Goal: Information Seeking & Learning: Learn about a topic

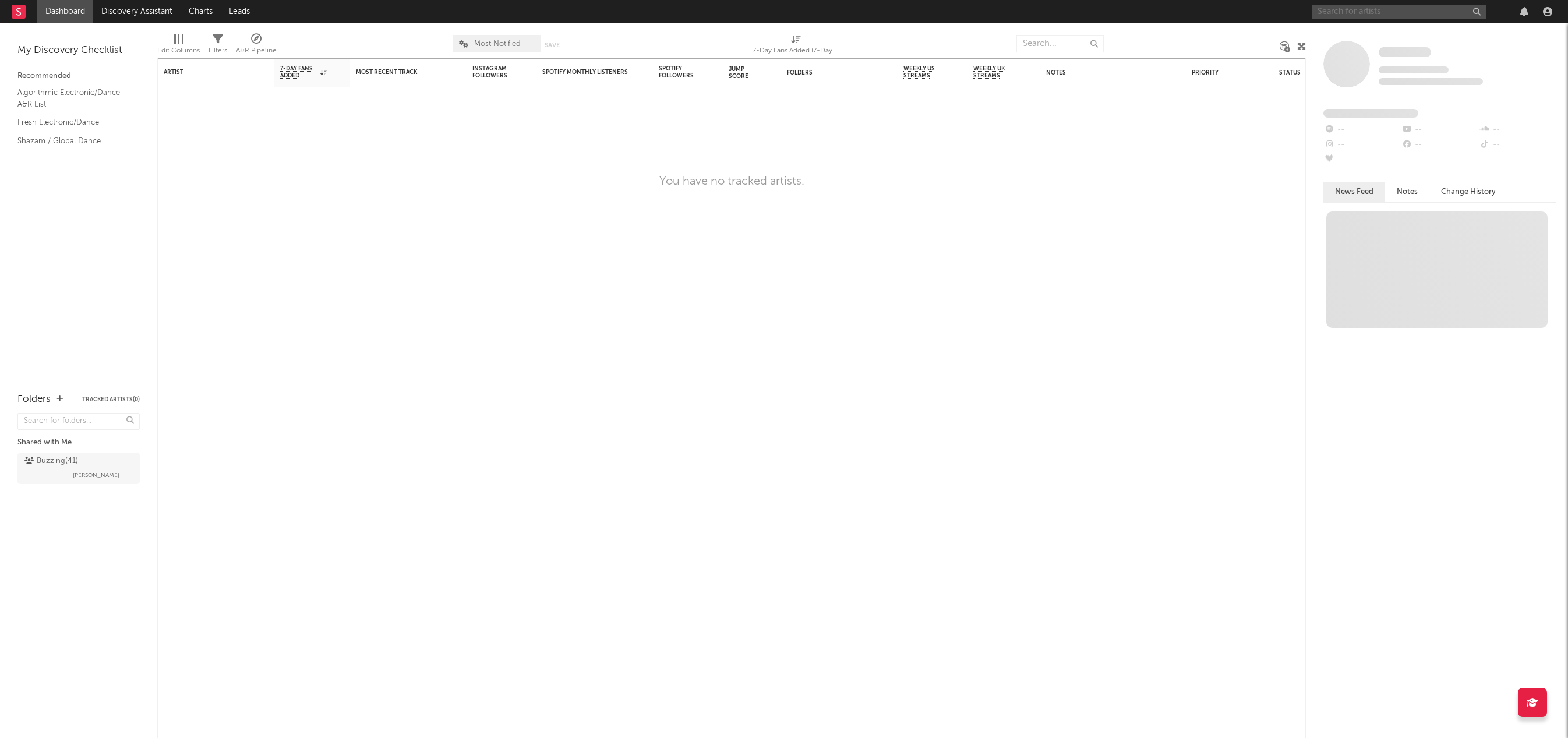
click at [1426, 8] on input "text" at bounding box center [1399, 12] width 175 height 15
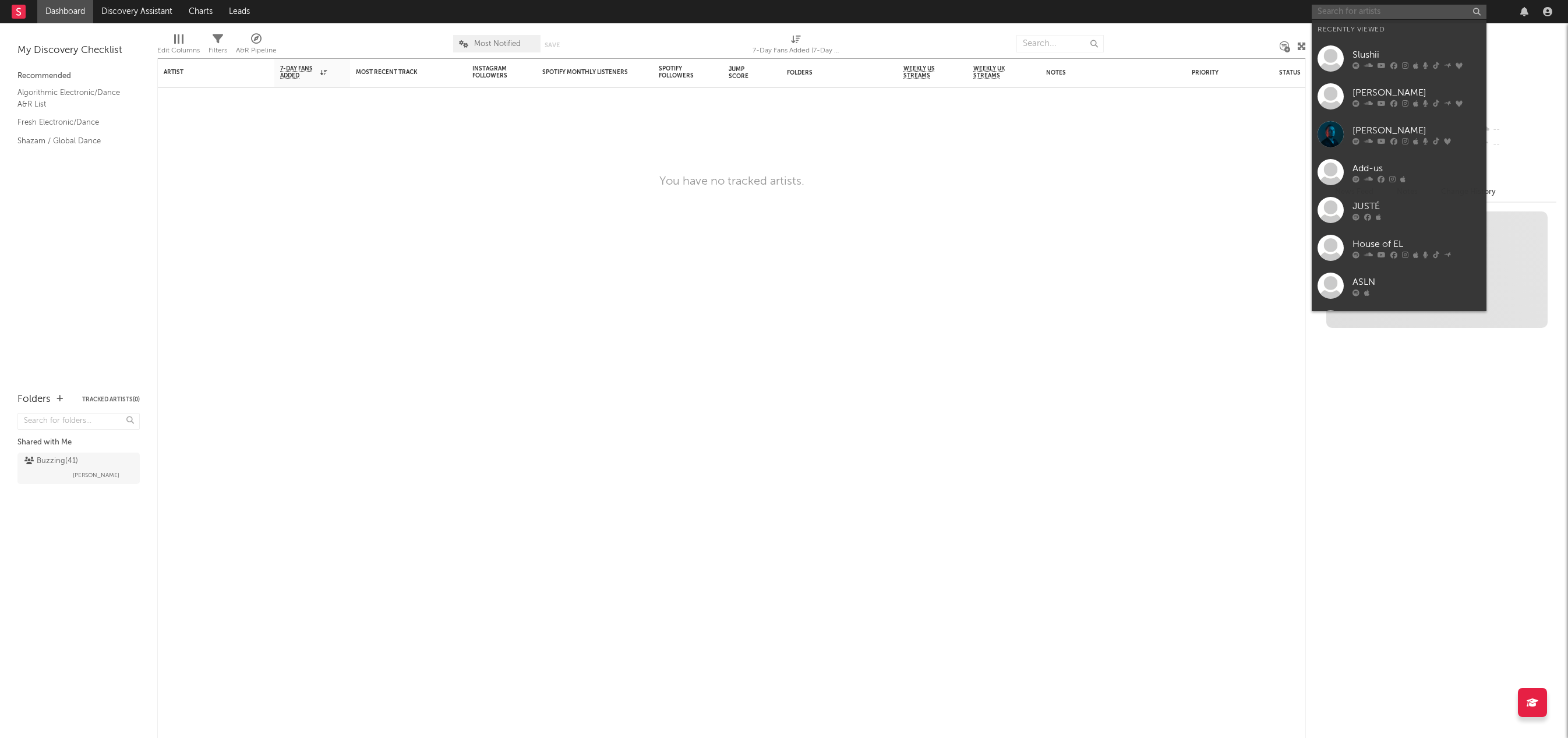
paste input "[URL][DOMAIN_NAME]"
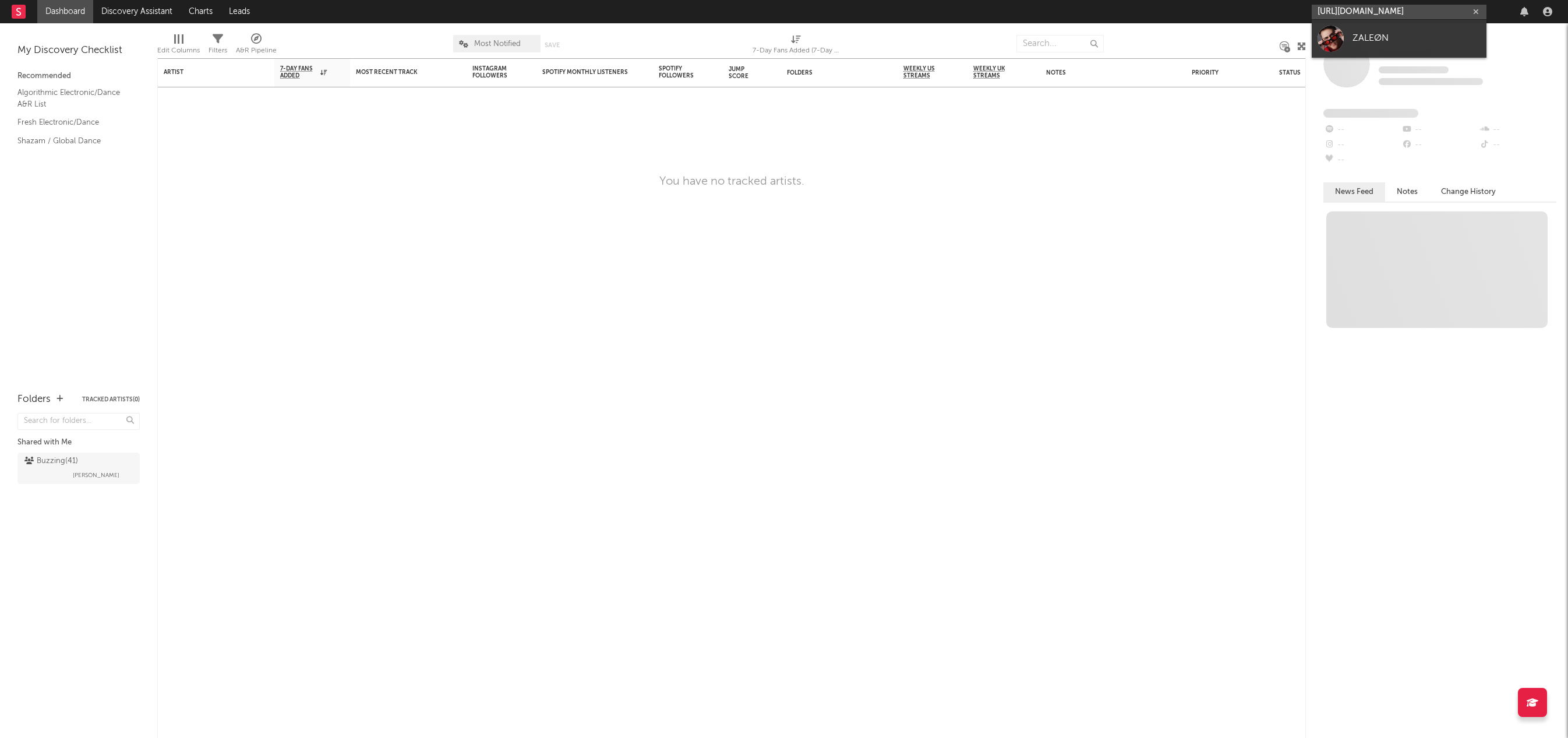
click at [1427, 9] on input "[URL][DOMAIN_NAME]" at bounding box center [1399, 12] width 175 height 15
type input "[URL][DOMAIN_NAME]"
click at [1357, 36] on div "ZALEØN" at bounding box center [1416, 38] width 128 height 14
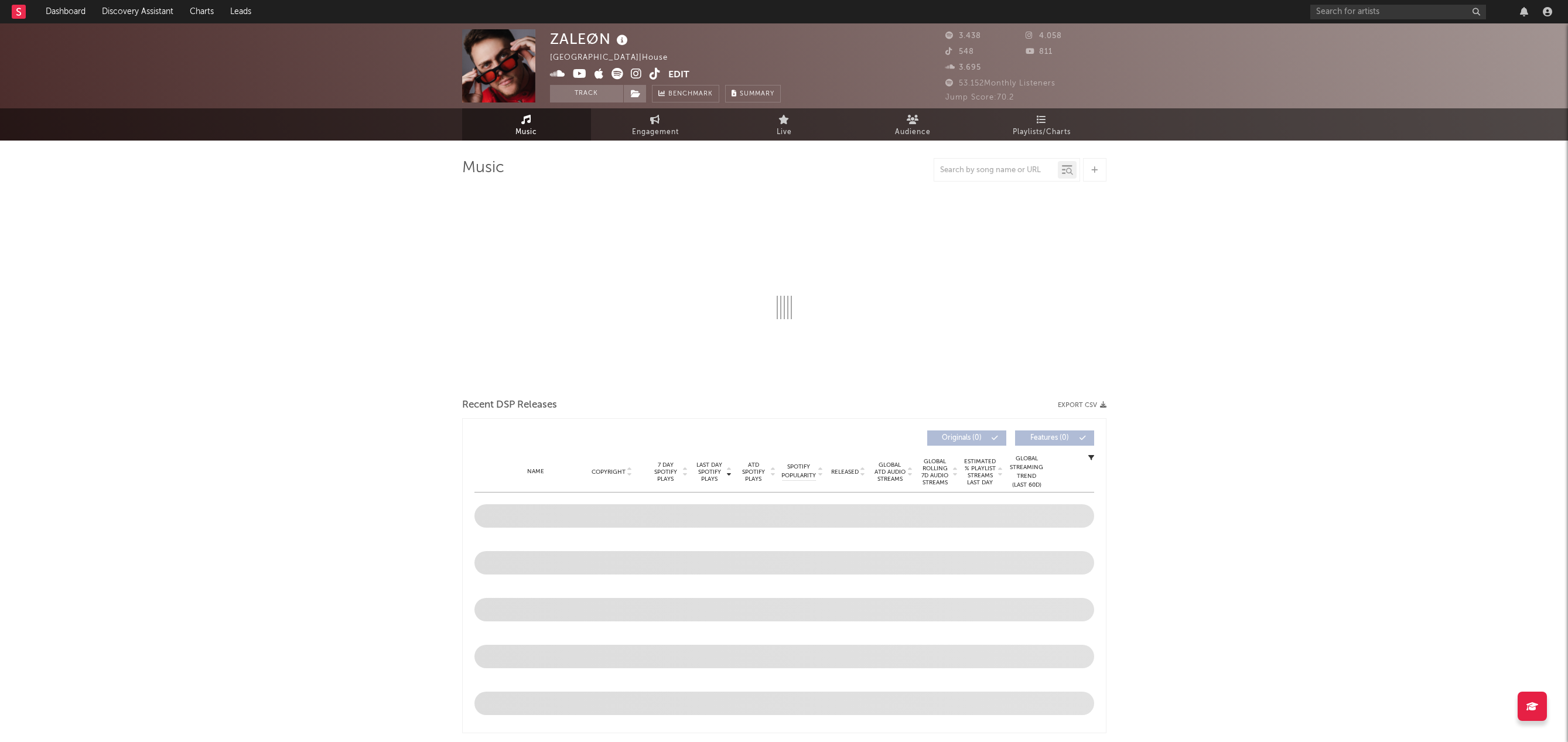
select select "6m"
